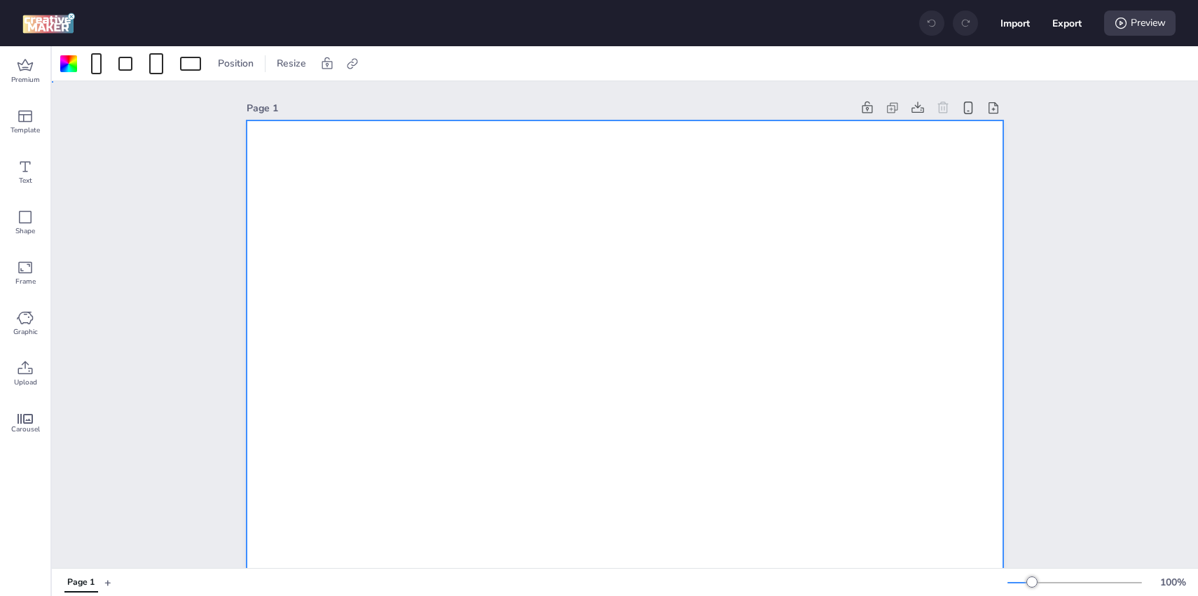
click at [128, 63] on div at bounding box center [125, 64] width 14 height 14
click at [153, 62] on div at bounding box center [156, 63] width 14 height 21
click at [187, 62] on div at bounding box center [190, 64] width 21 height 14
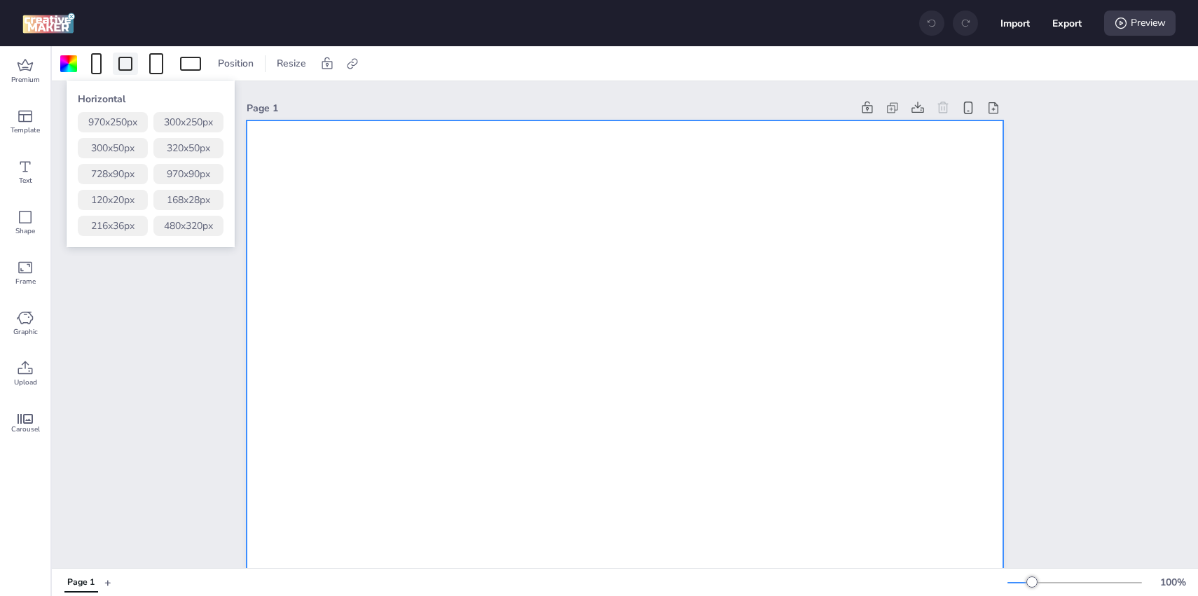
click at [125, 67] on div at bounding box center [125, 64] width 14 height 14
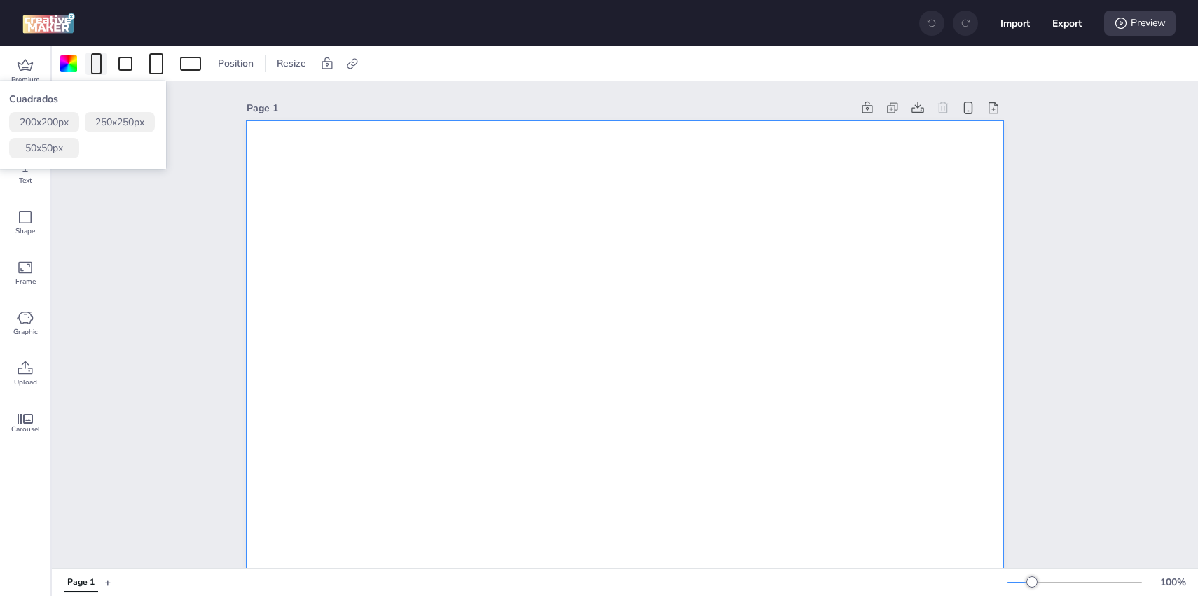
click at [89, 64] on span at bounding box center [96, 63] width 16 height 21
click at [168, 59] on div at bounding box center [156, 64] width 25 height 22
click at [189, 62] on div at bounding box center [190, 64] width 21 height 14
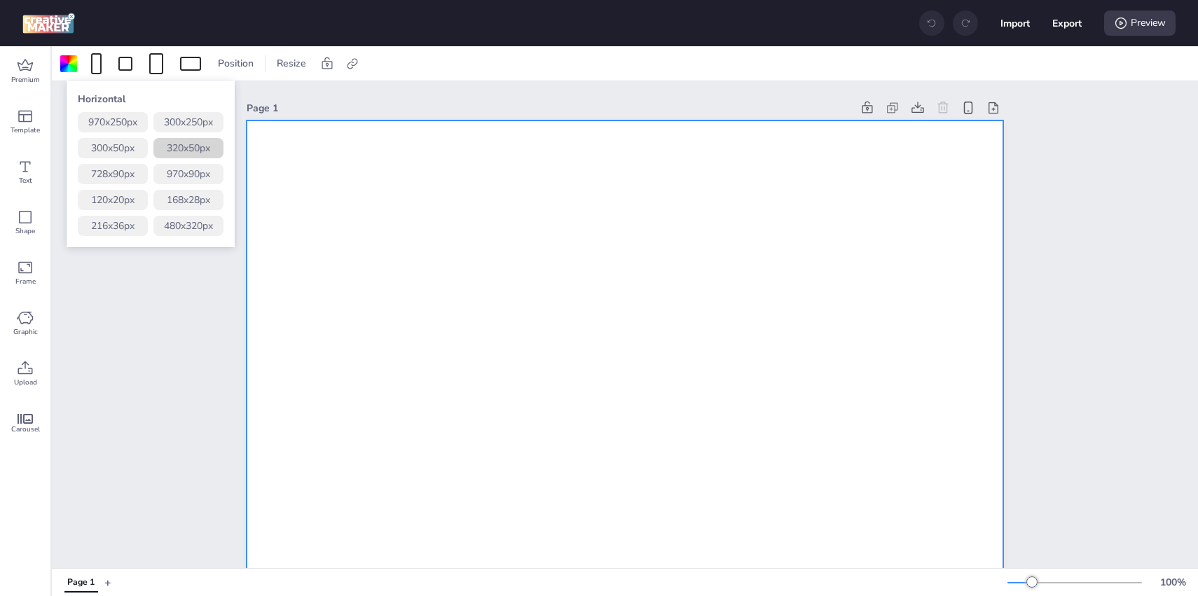
click at [191, 142] on button "320 x 50 px" at bounding box center [188, 148] width 70 height 20
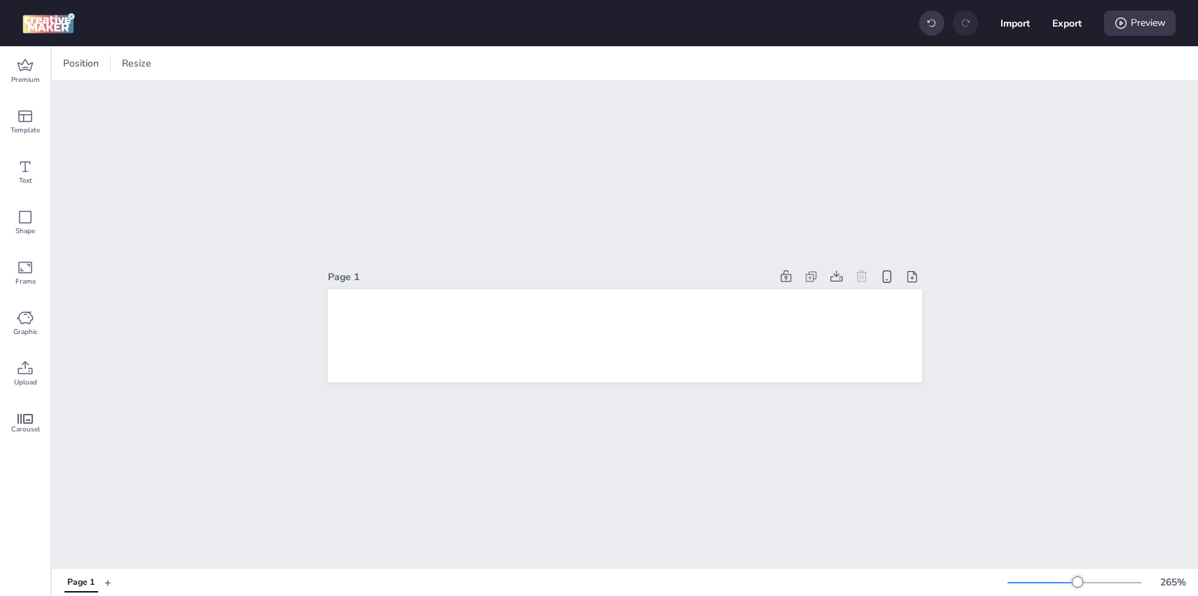
click at [604, 418] on div "Page 1" at bounding box center [625, 324] width 1146 height 487
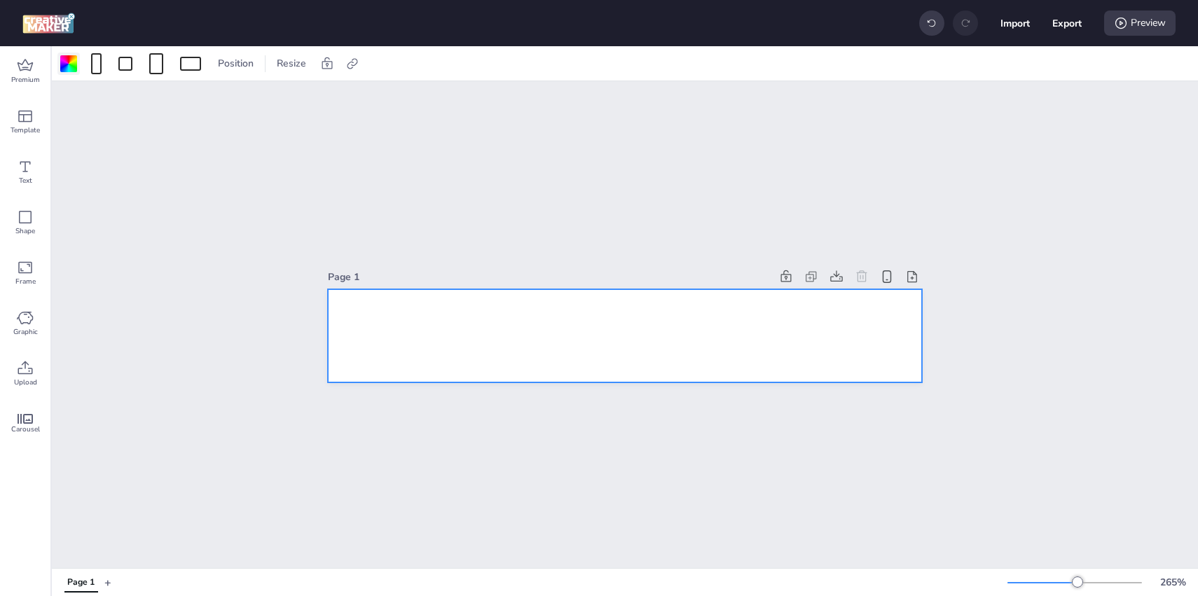
click at [75, 68] on div at bounding box center [68, 63] width 17 height 17
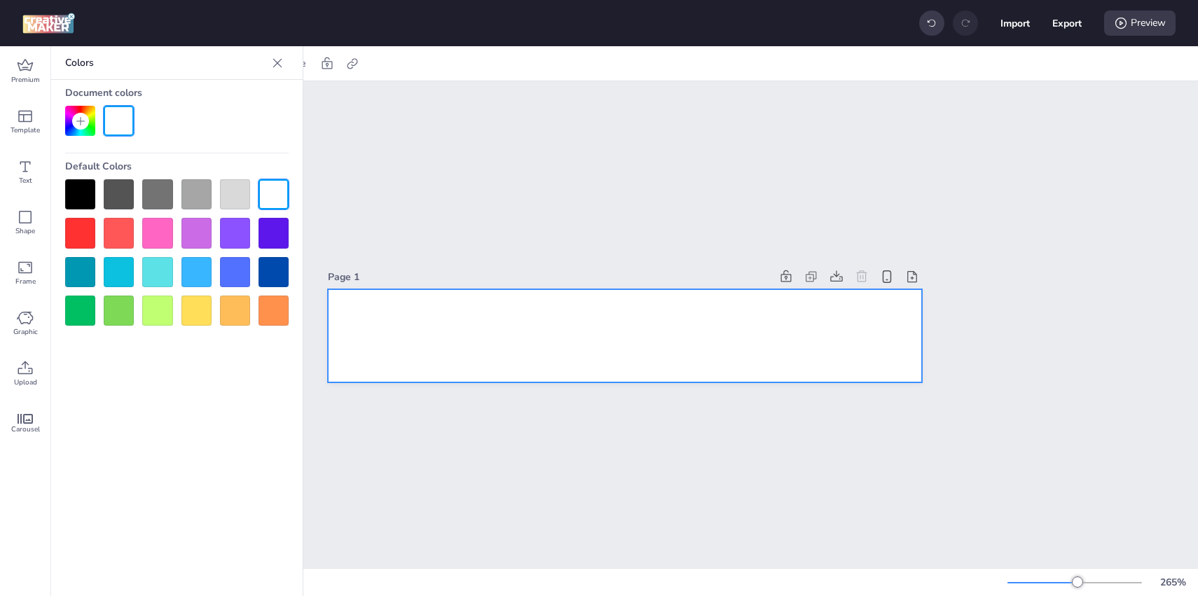
click at [161, 198] on div at bounding box center [157, 194] width 30 height 30
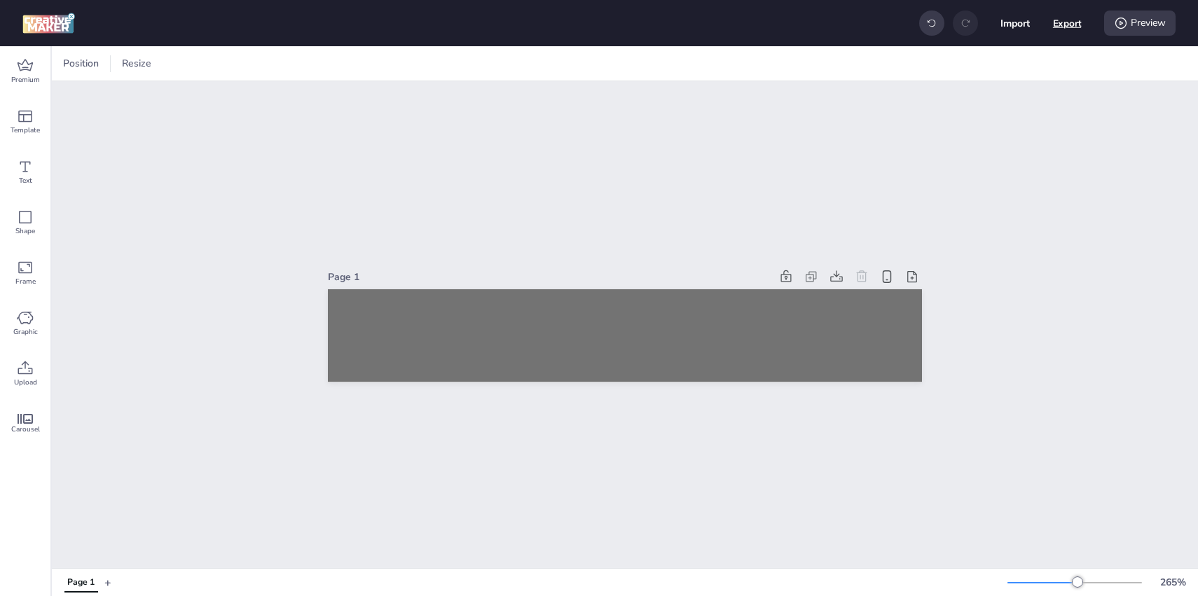
click at [1079, 28] on button "Export" at bounding box center [1067, 23] width 29 height 29
select select "html"
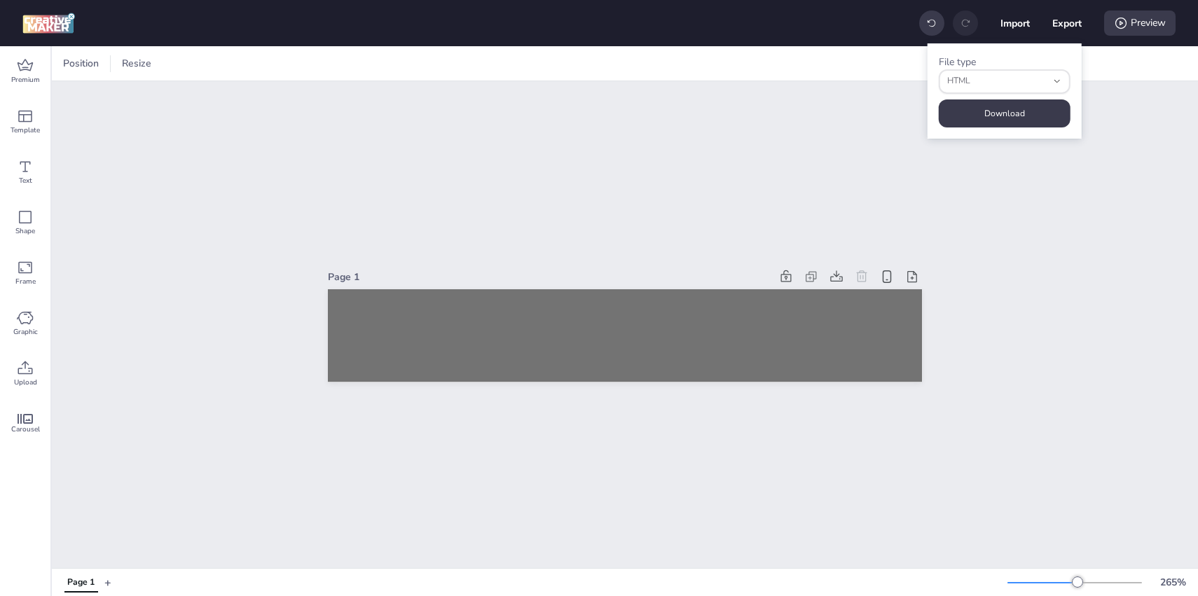
click at [1023, 99] on div "File type html HTML JSON HTML Download" at bounding box center [1004, 90] width 154 height 95
click at [1006, 106] on button "Download" at bounding box center [1005, 113] width 132 height 28
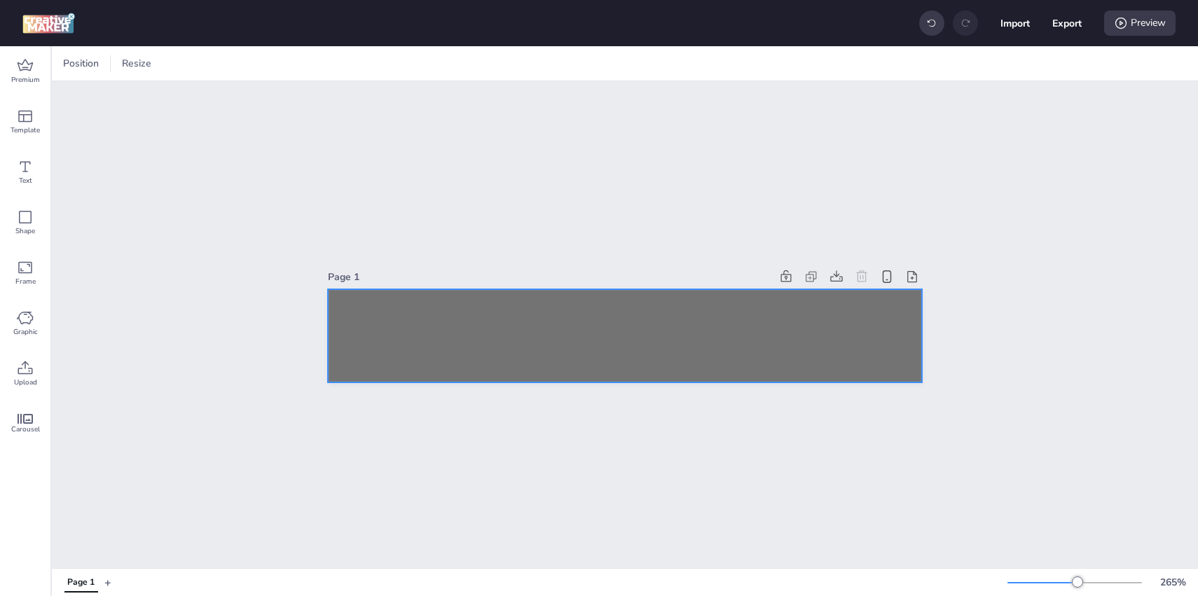
click at [730, 305] on div at bounding box center [625, 335] width 594 height 93
click at [358, 65] on icon at bounding box center [352, 64] width 14 height 14
click at [297, 102] on span "Activate hyperlink" at bounding box center [261, 99] width 78 height 15
click at [213, 102] on input "Activate hyperlink" at bounding box center [208, 104] width 9 height 9
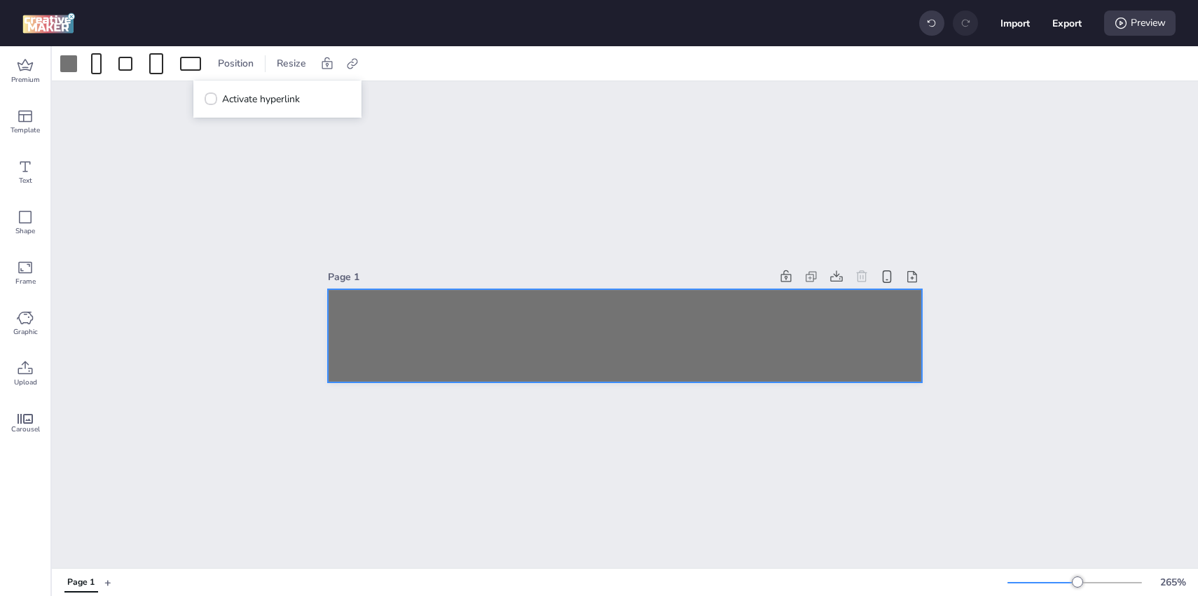
checkbox input "true"
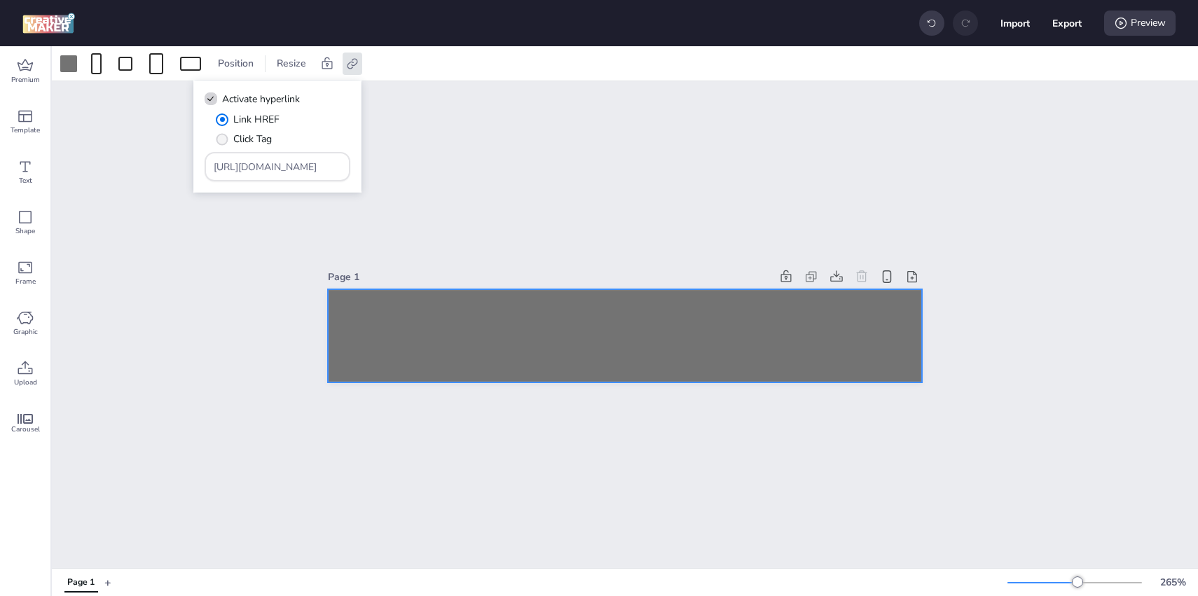
click at [264, 138] on span "Click Tag" at bounding box center [252, 139] width 39 height 15
click at [224, 140] on input "Click Tag" at bounding box center [219, 144] width 9 height 9
radio input "true"
click at [1065, 17] on button "Export" at bounding box center [1067, 23] width 29 height 29
select select "html"
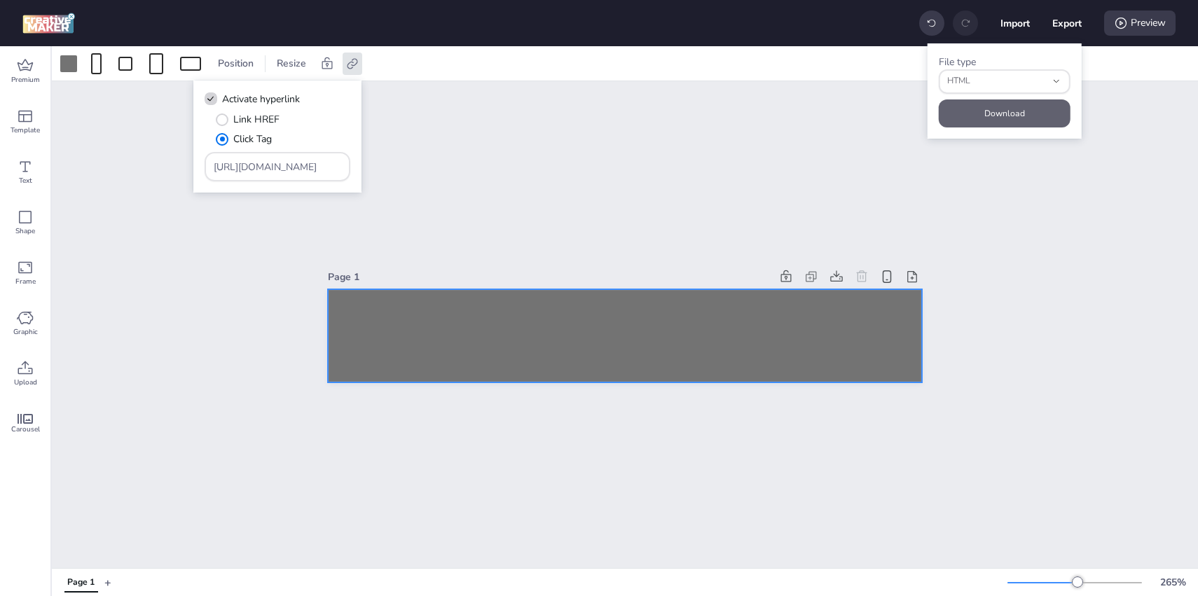
click at [1002, 112] on button "Download" at bounding box center [1005, 113] width 132 height 28
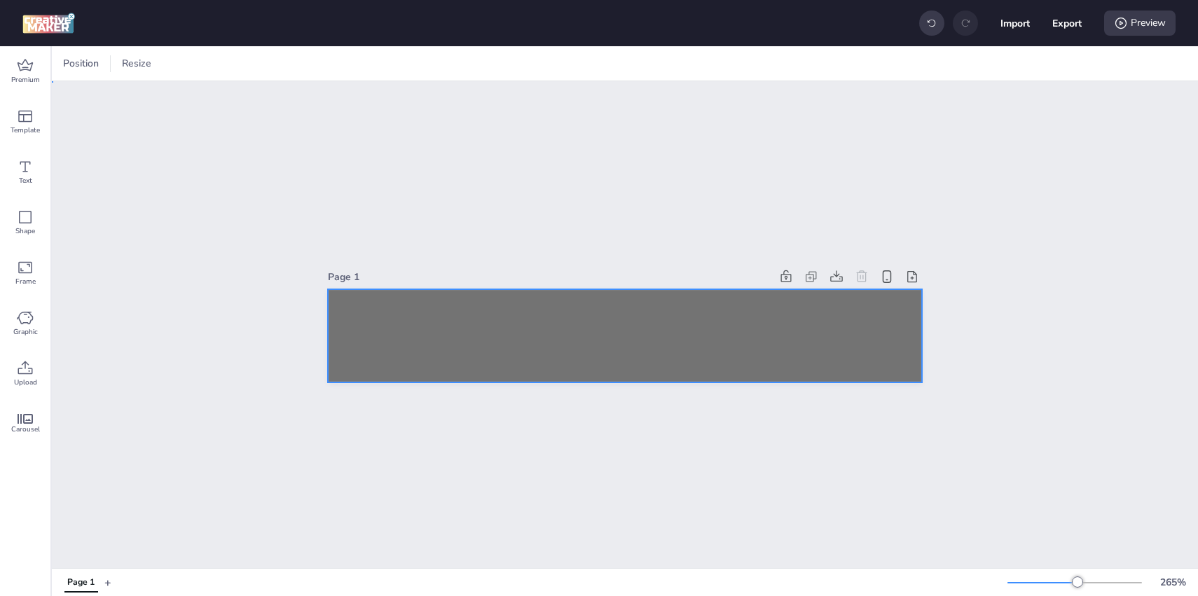
click at [497, 323] on div at bounding box center [625, 335] width 594 height 93
click at [36, 306] on div "Graphic" at bounding box center [25, 323] width 50 height 50
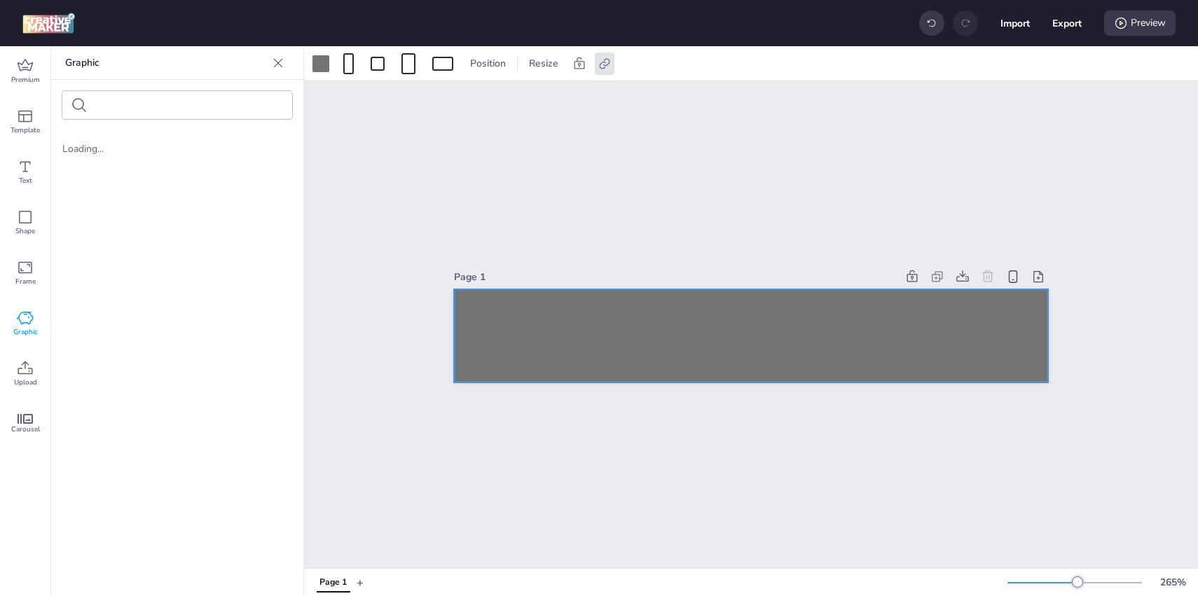
click at [274, 60] on icon at bounding box center [278, 63] width 14 height 14
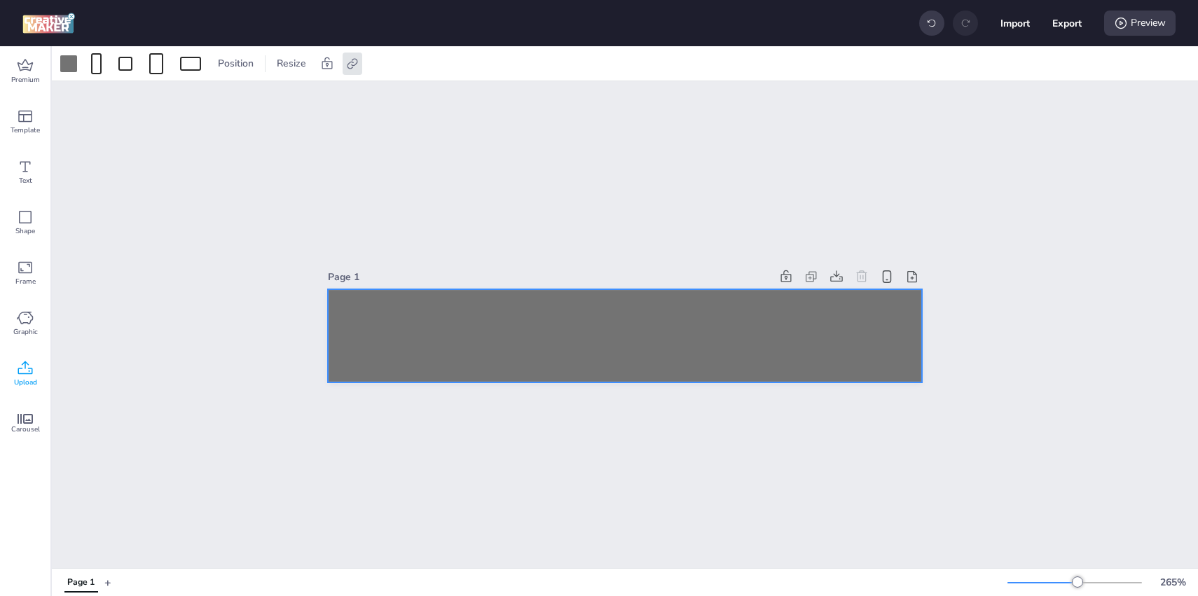
click at [28, 370] on icon at bounding box center [25, 368] width 17 height 17
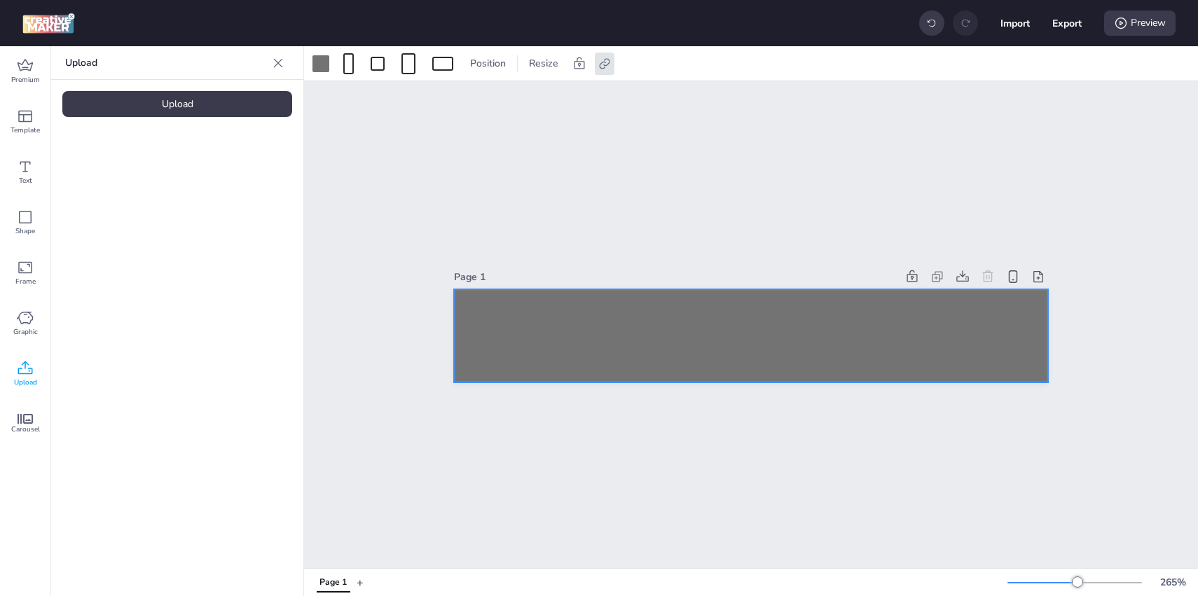
click at [216, 105] on div "Upload" at bounding box center [177, 104] width 230 height 26
click at [153, 202] on div at bounding box center [118, 195] width 112 height 112
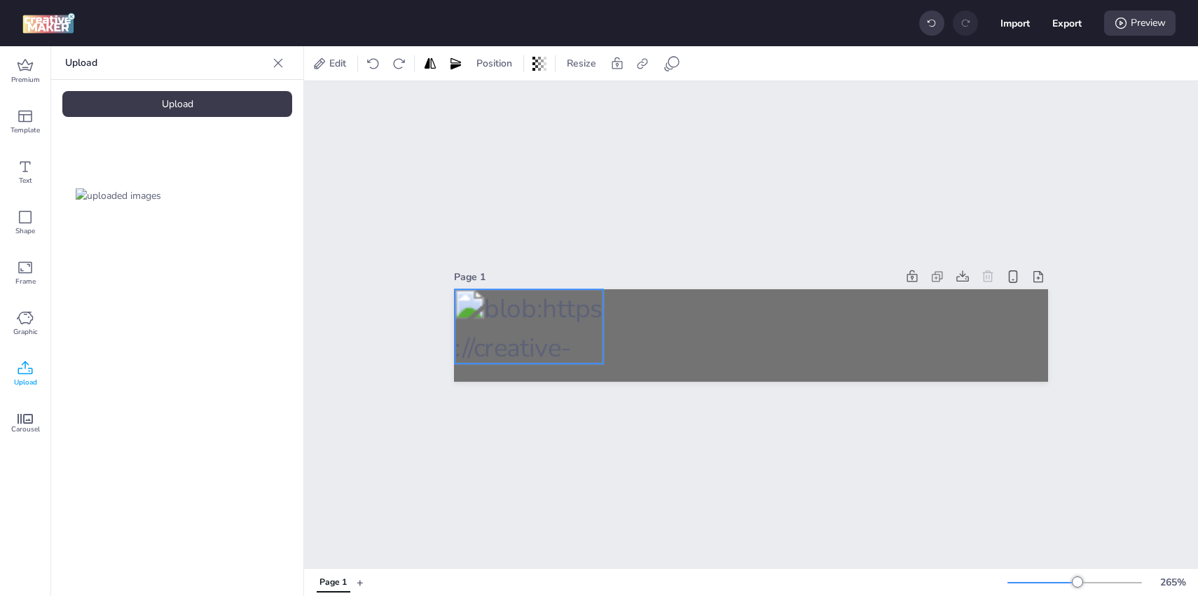
drag, startPoint x: 767, startPoint y: 330, endPoint x: 545, endPoint y: 320, distance: 222.3
click at [545, 320] on div at bounding box center [529, 327] width 149 height 74
click at [606, 361] on div at bounding box center [603, 364] width 11 height 11
drag, startPoint x: 604, startPoint y: 366, endPoint x: 628, endPoint y: 382, distance: 28.8
click at [628, 382] on div "Page 1" at bounding box center [751, 324] width 594 height 149
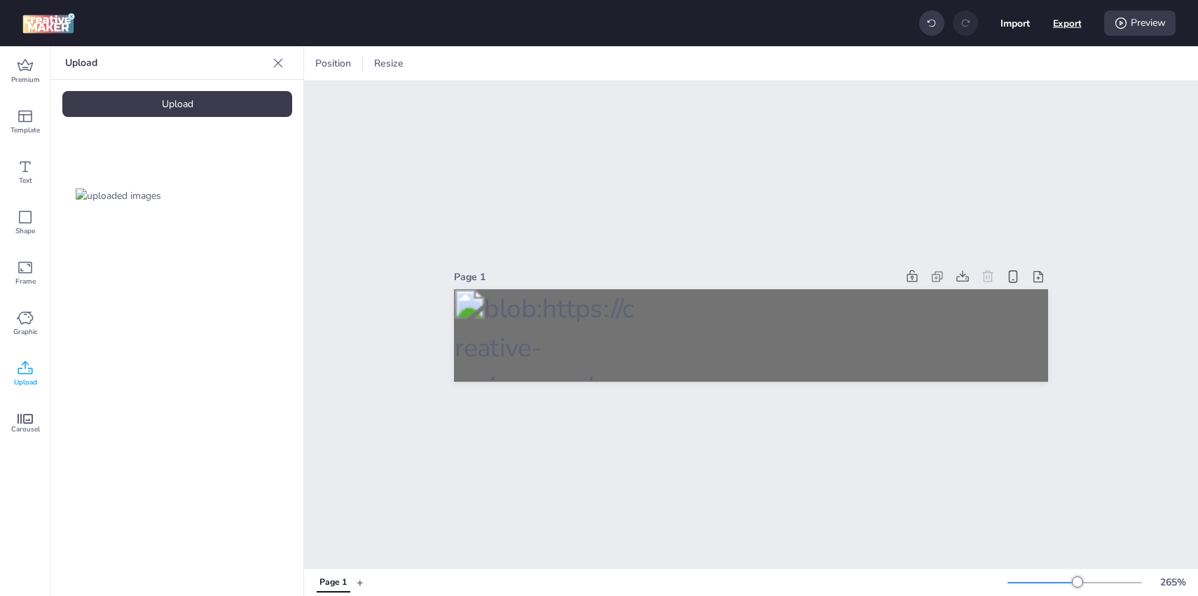
click at [1063, 18] on button "Export" at bounding box center [1067, 23] width 29 height 29
select select "html"
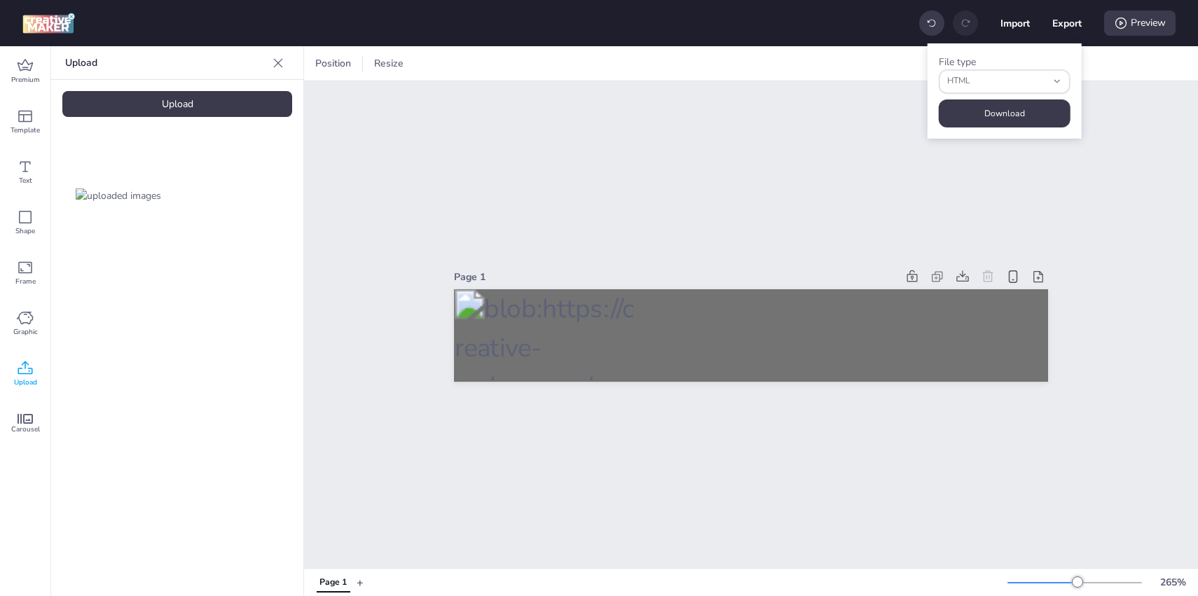
click at [986, 108] on button "Download" at bounding box center [1005, 113] width 132 height 28
